Goal: Task Accomplishment & Management: Use online tool/utility

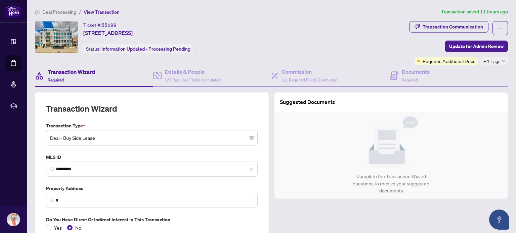
type input "**********"
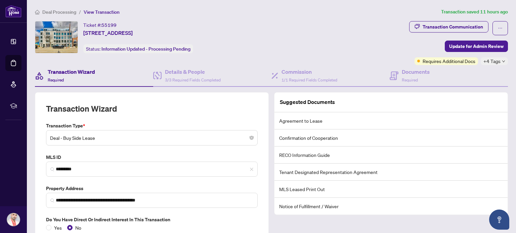
click at [66, 74] on h4 "Transaction Wizard" at bounding box center [71, 72] width 47 height 8
click at [416, 74] on h4 "Documents" at bounding box center [415, 72] width 28 height 8
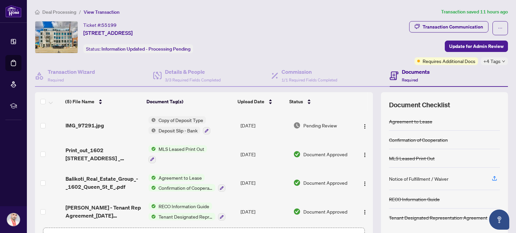
click at [64, 12] on span "Deal Processing" at bounding box center [59, 12] width 34 height 6
